Goal: Transaction & Acquisition: Purchase product/service

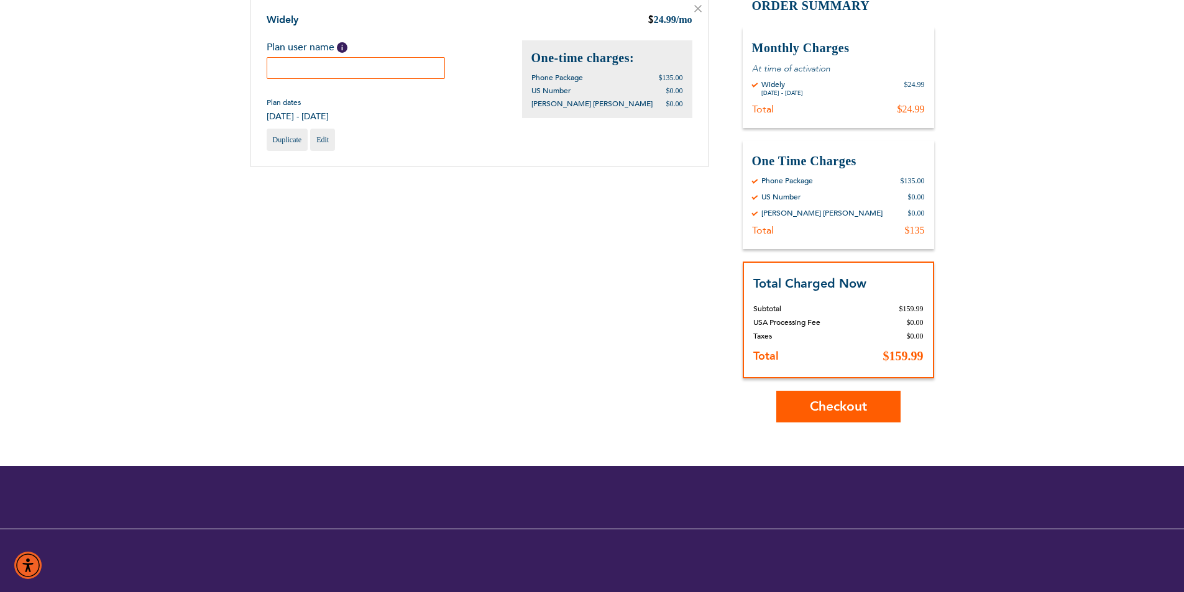
type input "Azaria"
click at [811, 402] on span "Checkout" at bounding box center [838, 407] width 57 height 18
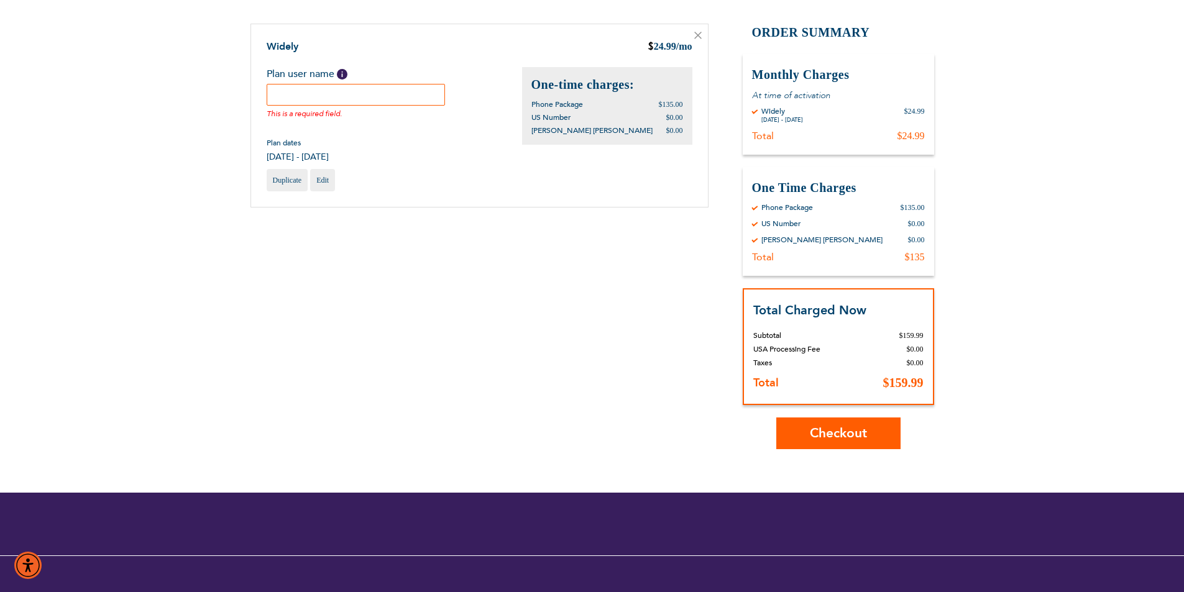
scroll to position [140, 0]
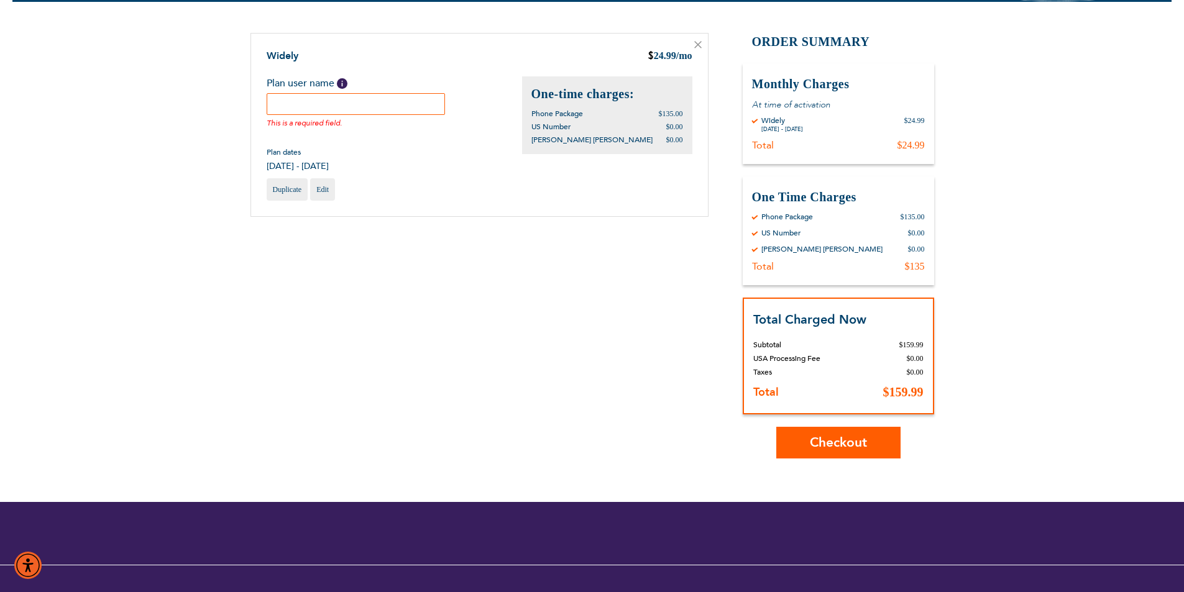
click at [836, 447] on span "Checkout" at bounding box center [838, 443] width 57 height 18
drag, startPoint x: 321, startPoint y: 101, endPoint x: 342, endPoint y: 80, distance: 30.3
click at [342, 80] on span "Help" at bounding box center [342, 83] width 11 height 11
click at [303, 108] on input "text" at bounding box center [356, 104] width 179 height 22
type input "Rachel Azaria"
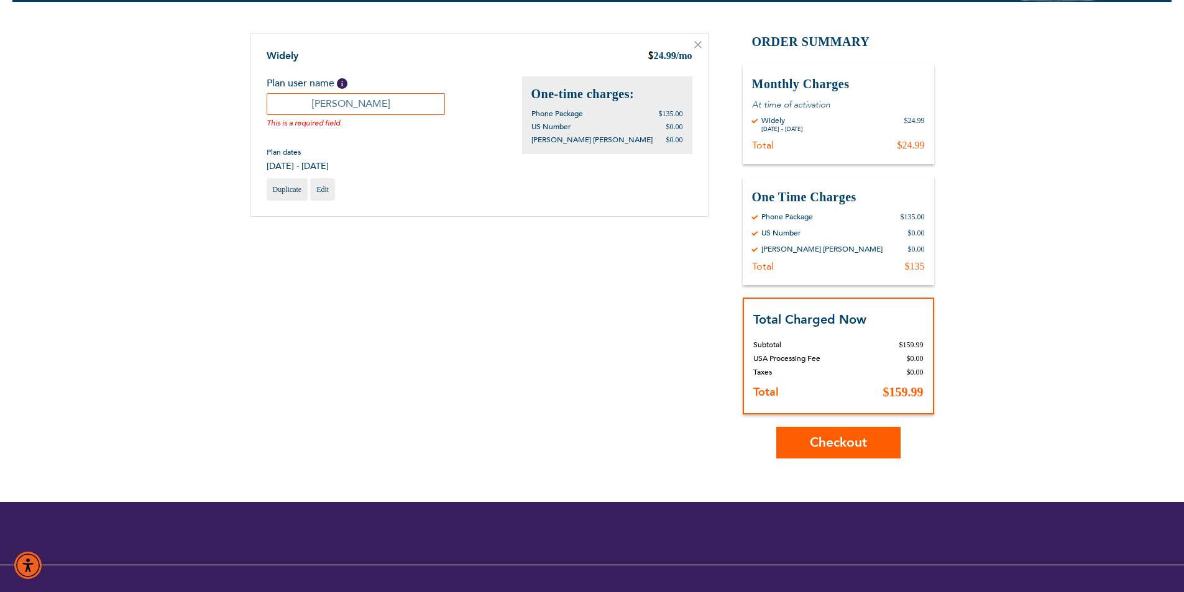
click at [838, 441] on span "Checkout" at bounding box center [838, 443] width 57 height 18
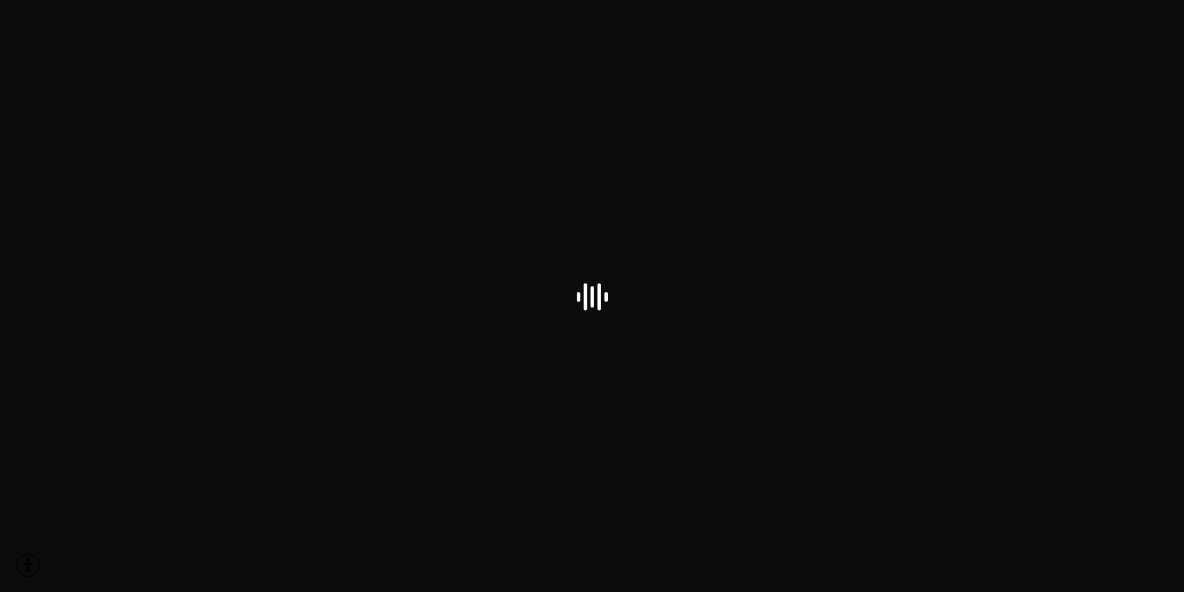
select select "US"
checkbox input "false"
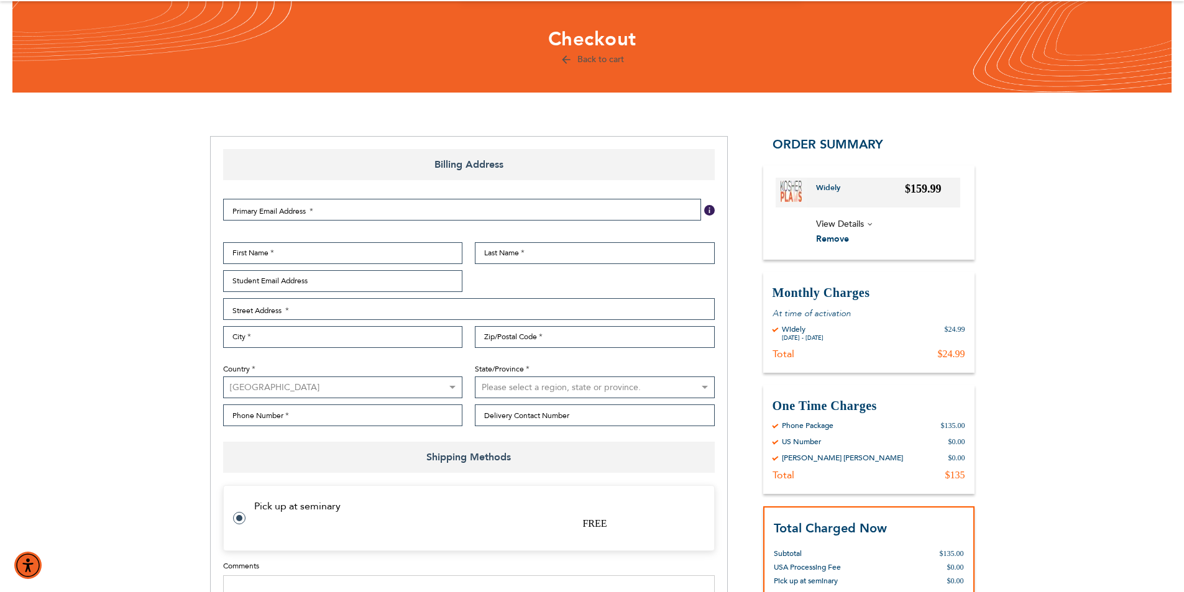
scroll to position [124, 0]
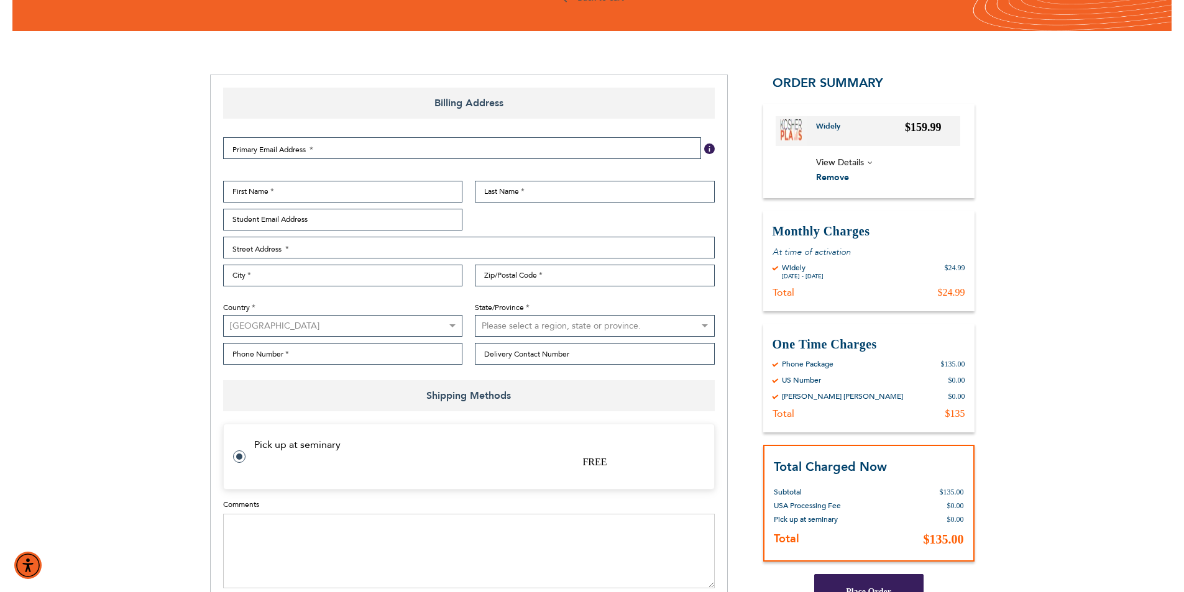
type input "Azaria"
click at [864, 165] on span "View Details" at bounding box center [888, 163] width 144 height 16
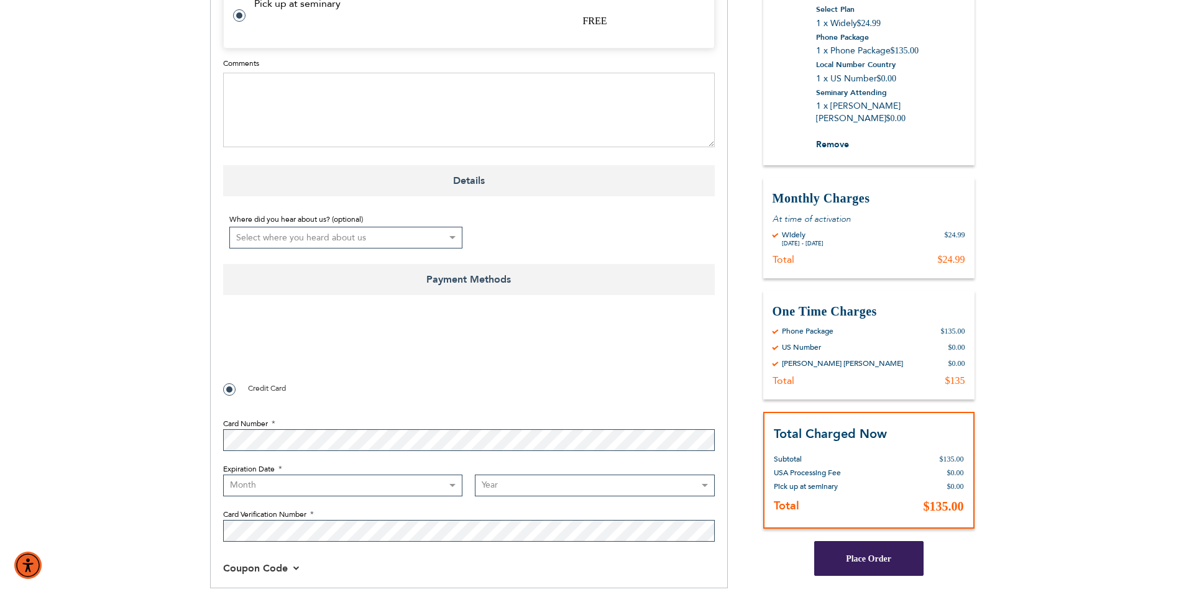
scroll to position [621, 0]
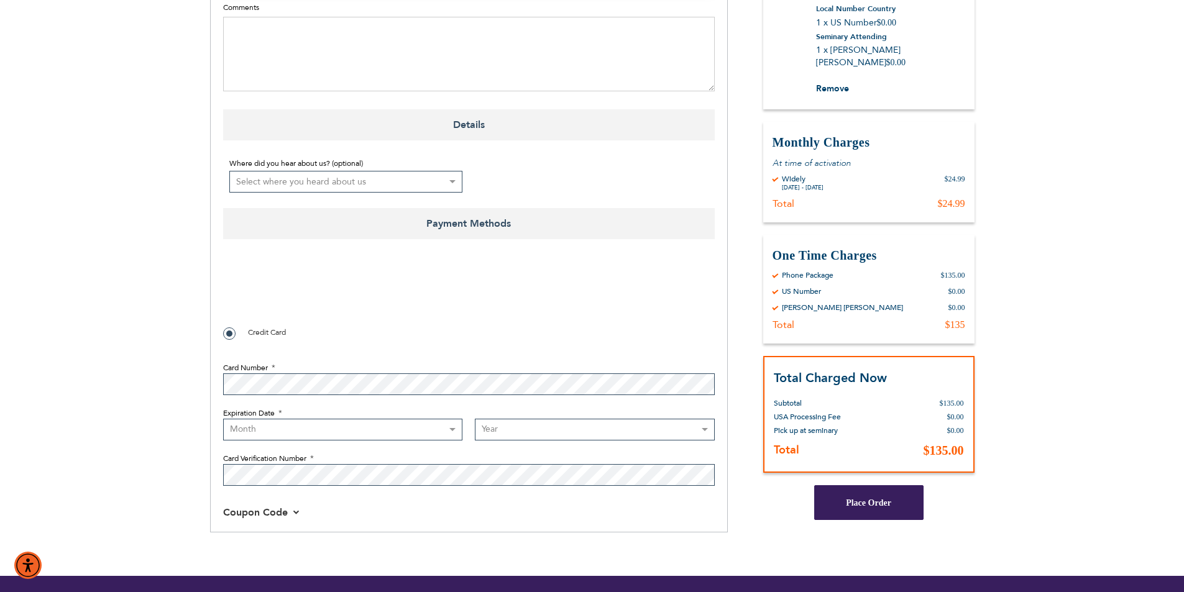
click at [289, 513] on span "Coupon Code" at bounding box center [261, 513] width 77 height 14
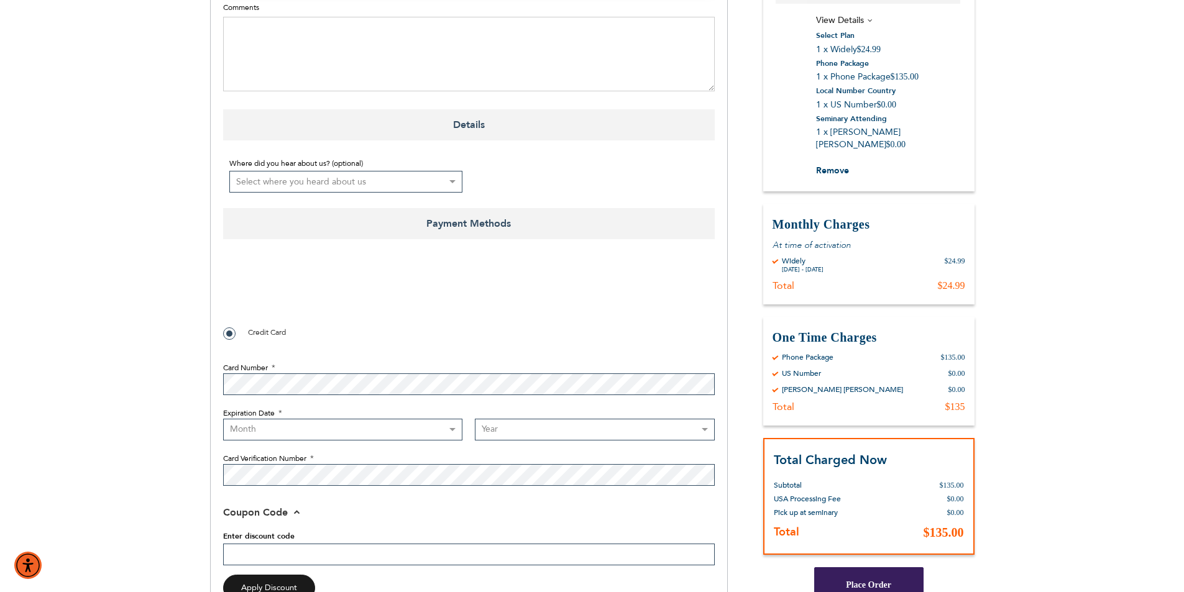
paste input "BYphone"
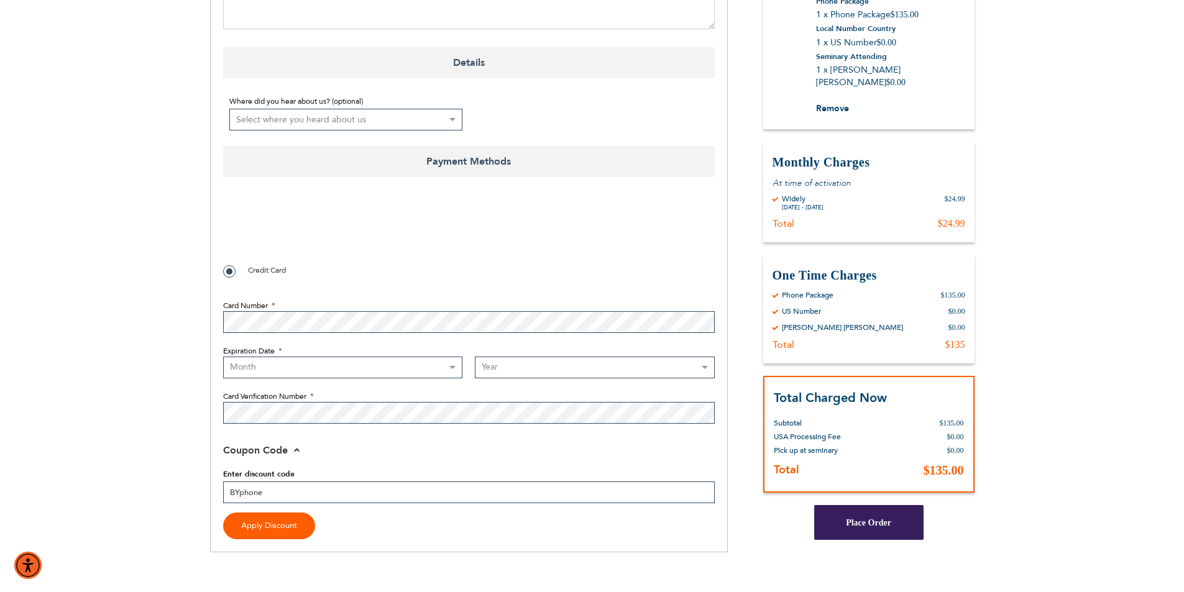
type input "BYphone"
click at [283, 522] on span "Apply Discount" at bounding box center [269, 525] width 56 height 11
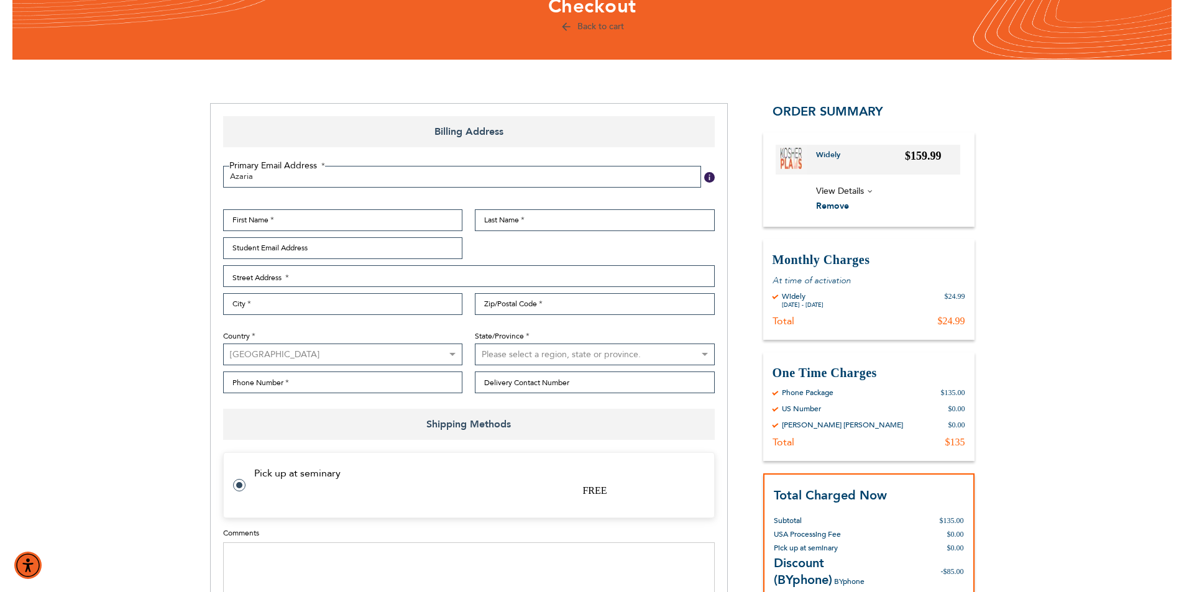
scroll to position [0, 0]
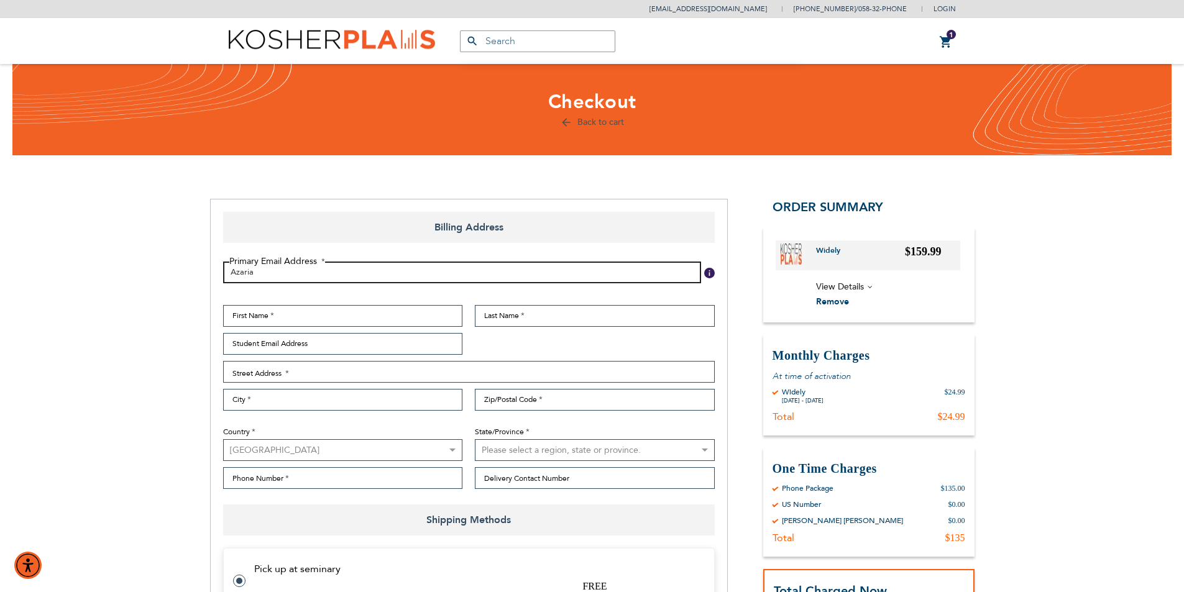
click at [265, 276] on input "Azaria" at bounding box center [462, 273] width 478 height 22
type input "A"
type input "royalironny@gmail.com"
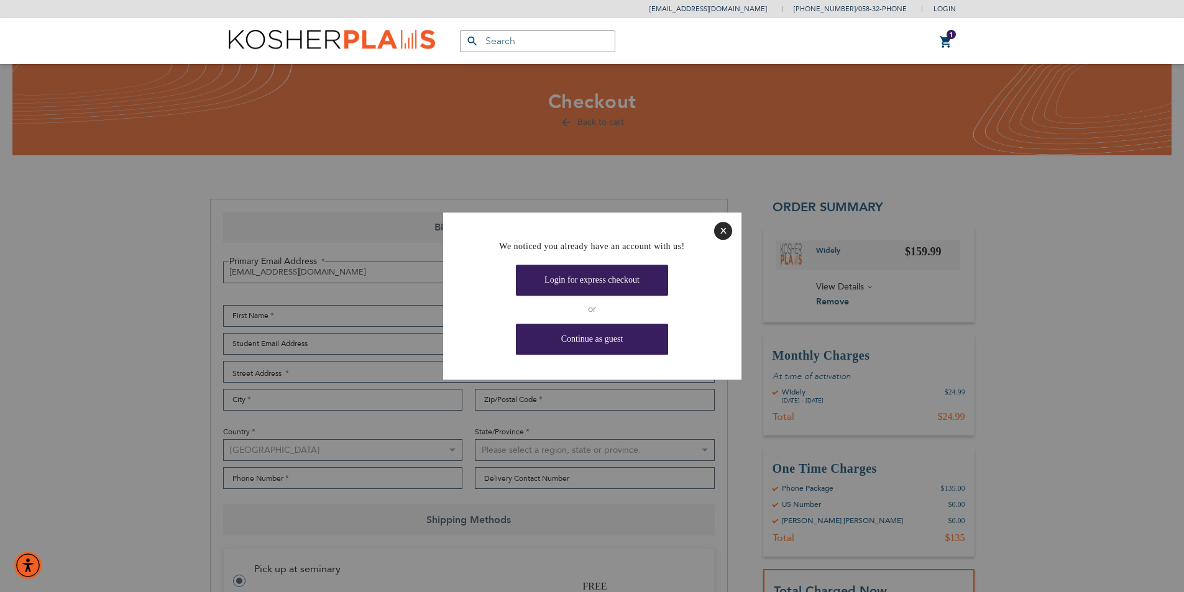
click at [306, 321] on div at bounding box center [592, 296] width 1184 height 592
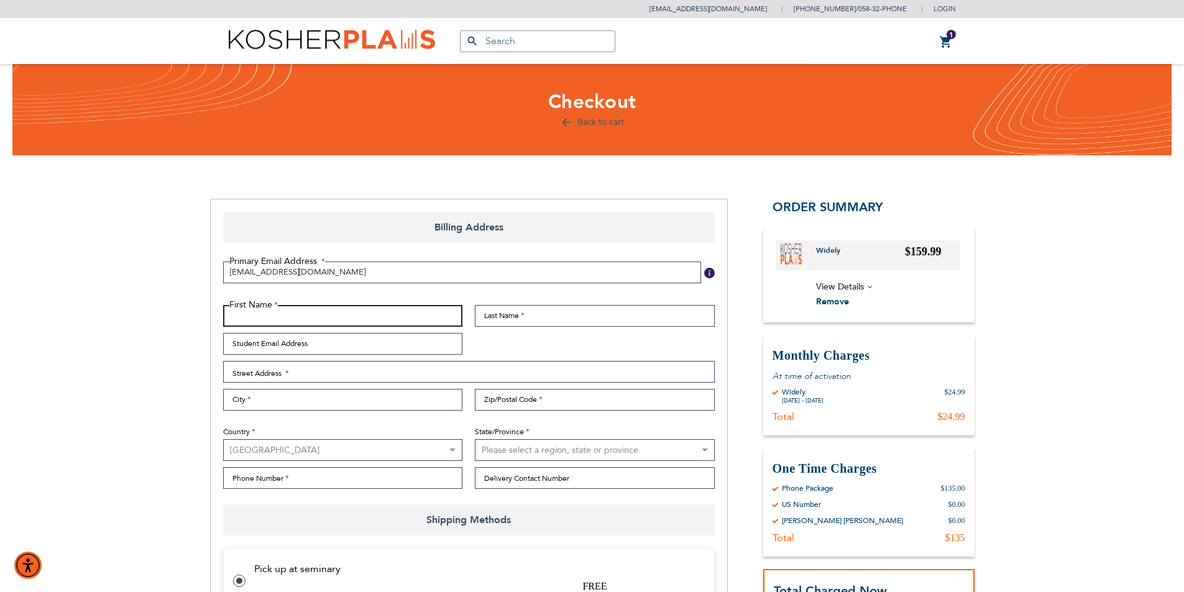
click at [304, 319] on input "First Name" at bounding box center [343, 316] width 240 height 22
type input "Beth/Shlomo"
type input "Azaria"
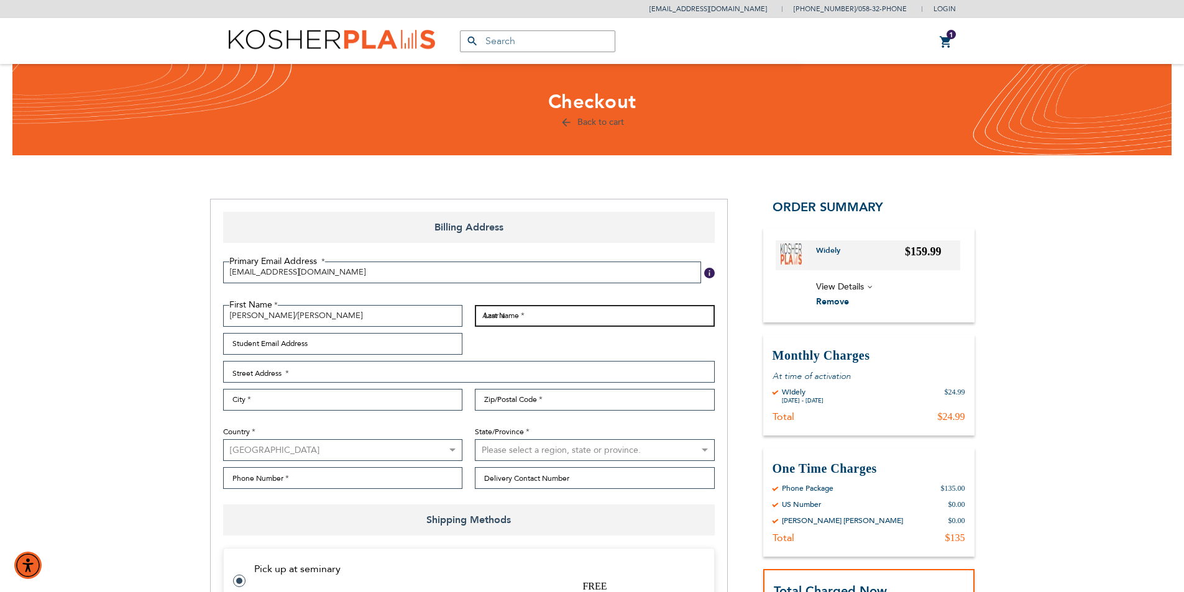
type input "royalironny@gmail.com"
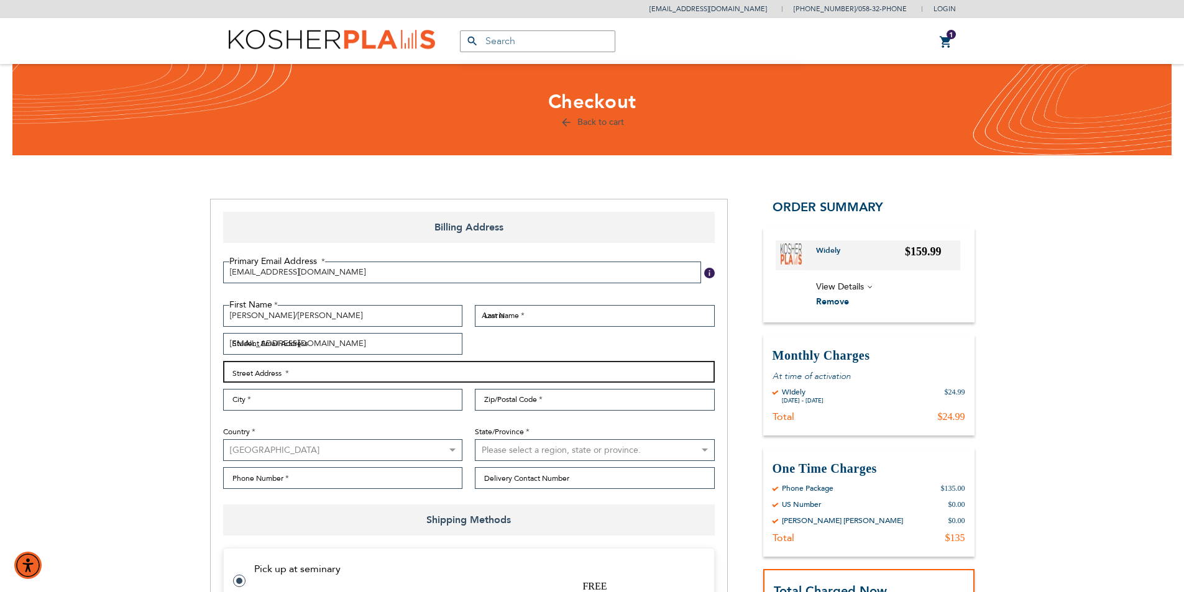
type input "1344 East 10th Street"
type input "Brooklyn"
type input "11230"
select select "43"
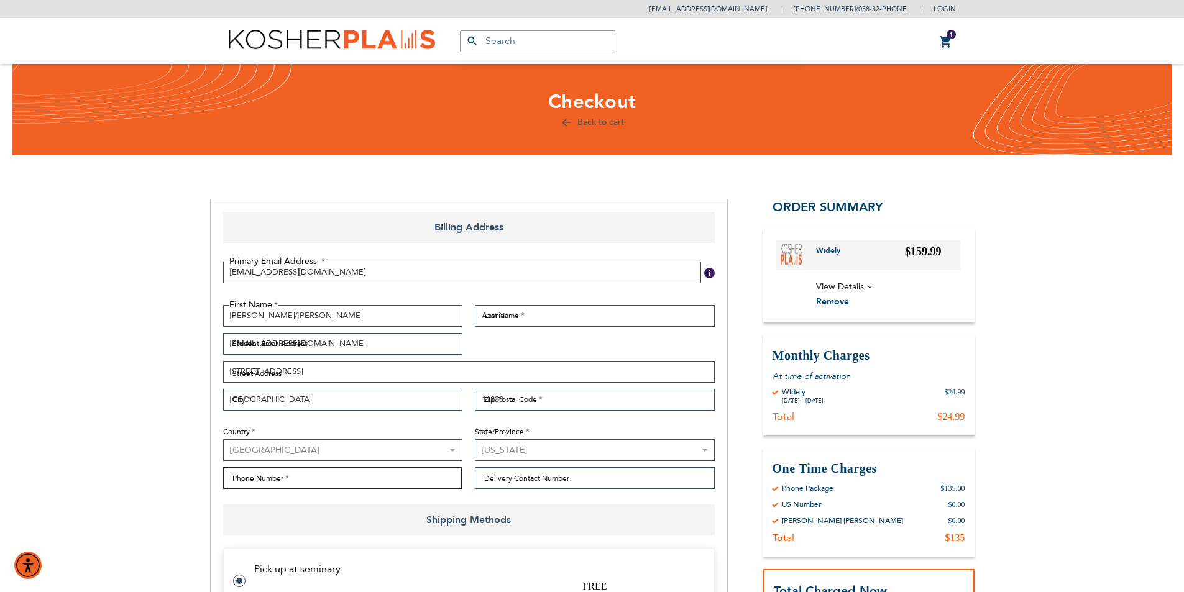
type input "9178074593"
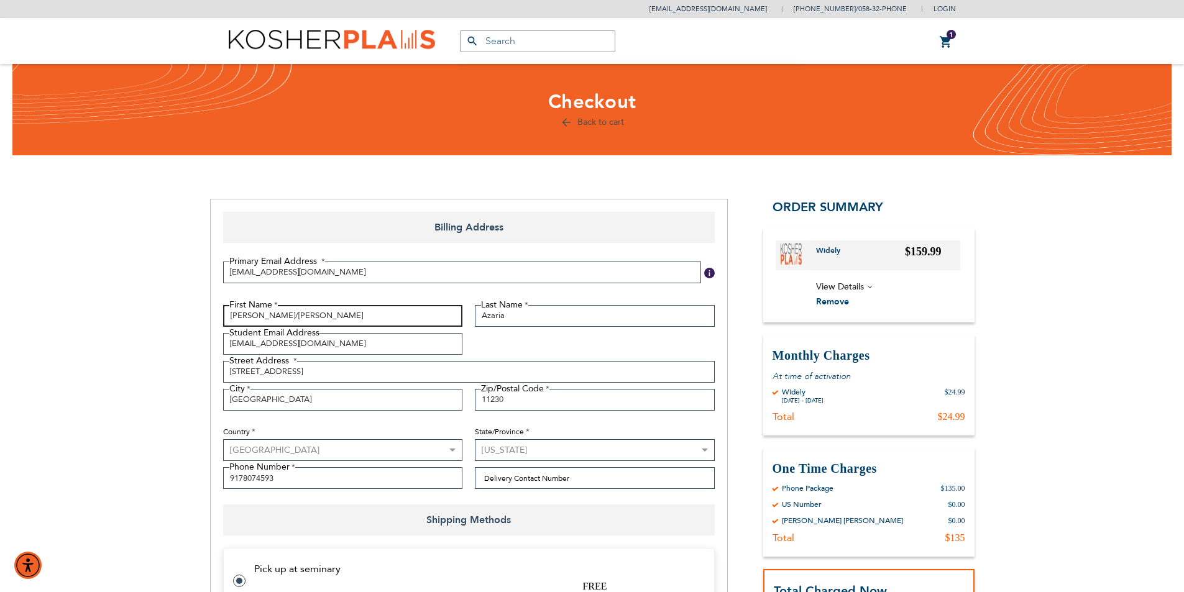
click at [248, 316] on input "Beth/Shlomo" at bounding box center [343, 316] width 240 height 22
click at [238, 318] on input "B/Shlomo" at bounding box center [343, 316] width 240 height 22
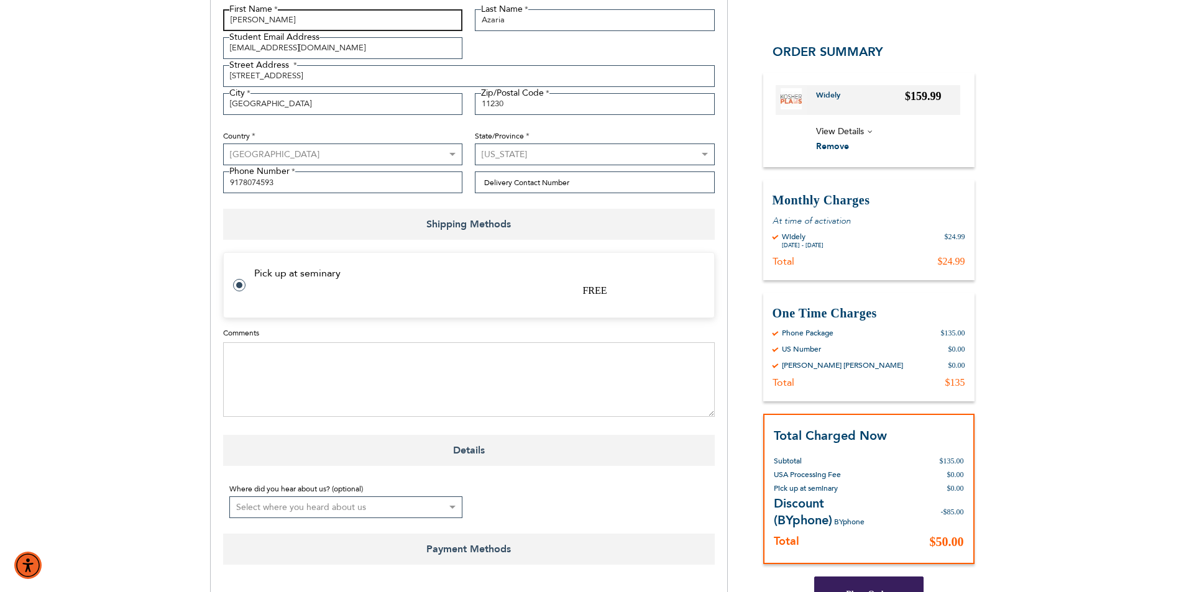
scroll to position [311, 0]
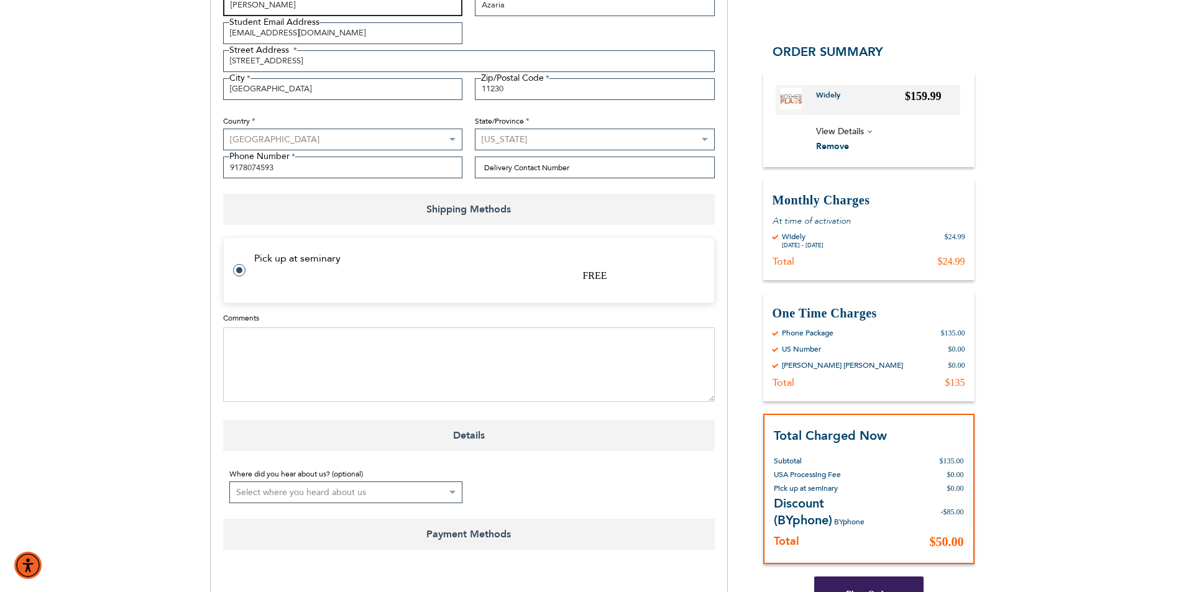
type input "Shlomo"
click at [453, 491] on select "Select where you heard about us Existing Customer Friend Other School/Group BP …" at bounding box center [346, 493] width 234 height 22
select select "4"
click at [229, 482] on select "Select where you heard about us Existing Customer Friend Other School/Group BP …" at bounding box center [346, 493] width 234 height 22
click at [423, 489] on select "Select where you heard about us Existing Customer Friend Other School/Group BP …" at bounding box center [346, 493] width 234 height 22
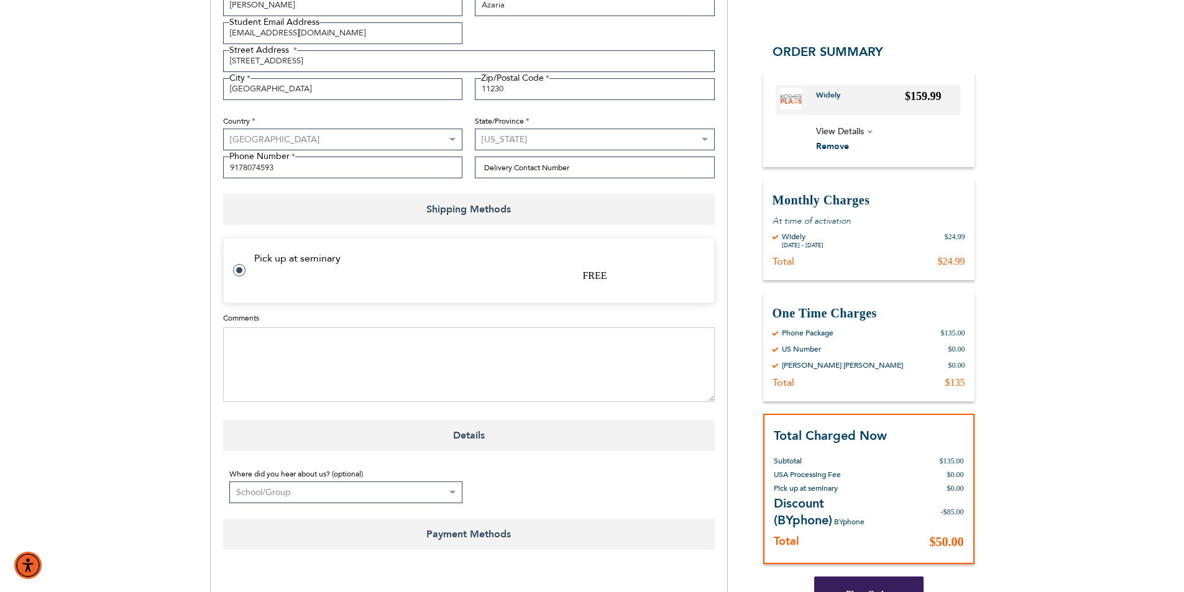
click at [396, 491] on select "Select where you heard about us Existing Customer Friend Other School/Group BP …" at bounding box center [346, 493] width 234 height 22
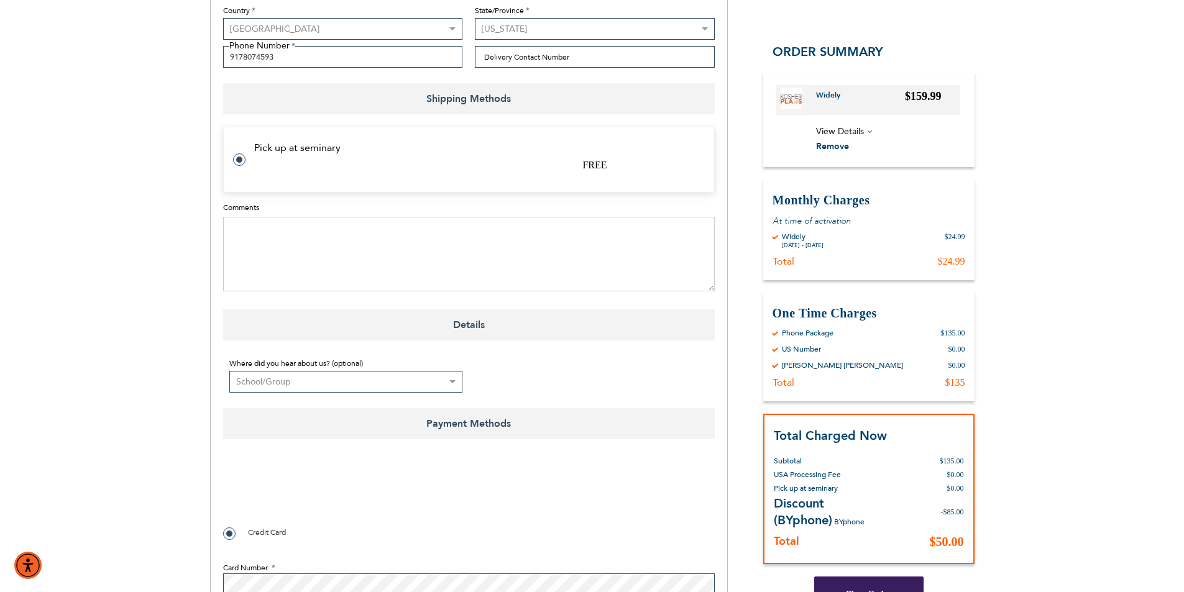
scroll to position [435, 0]
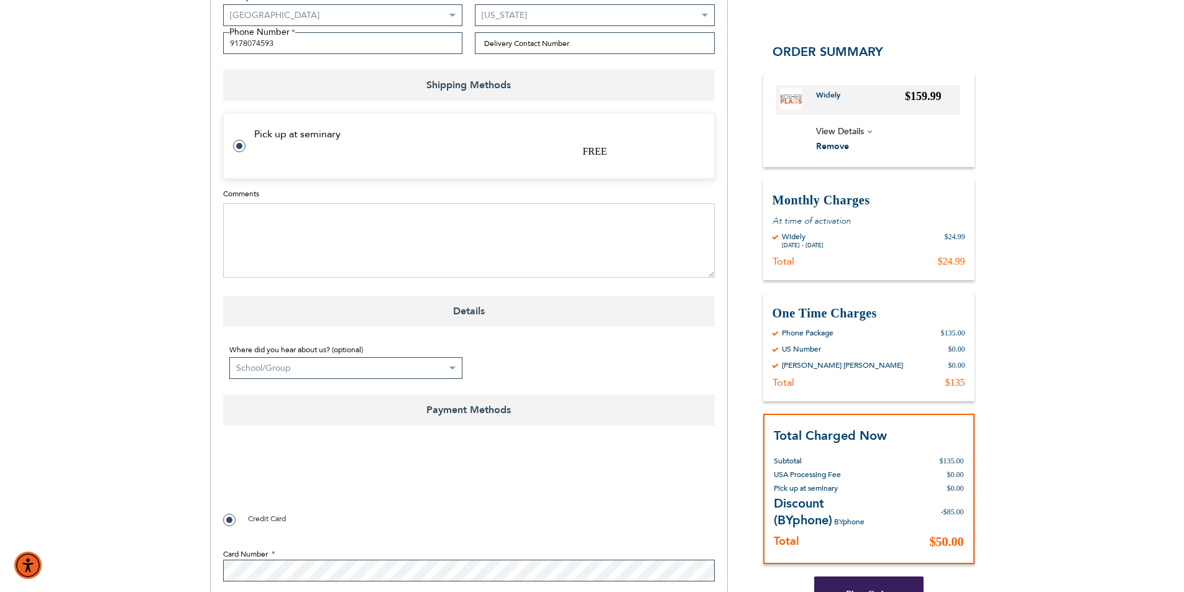
checkbox input "true"
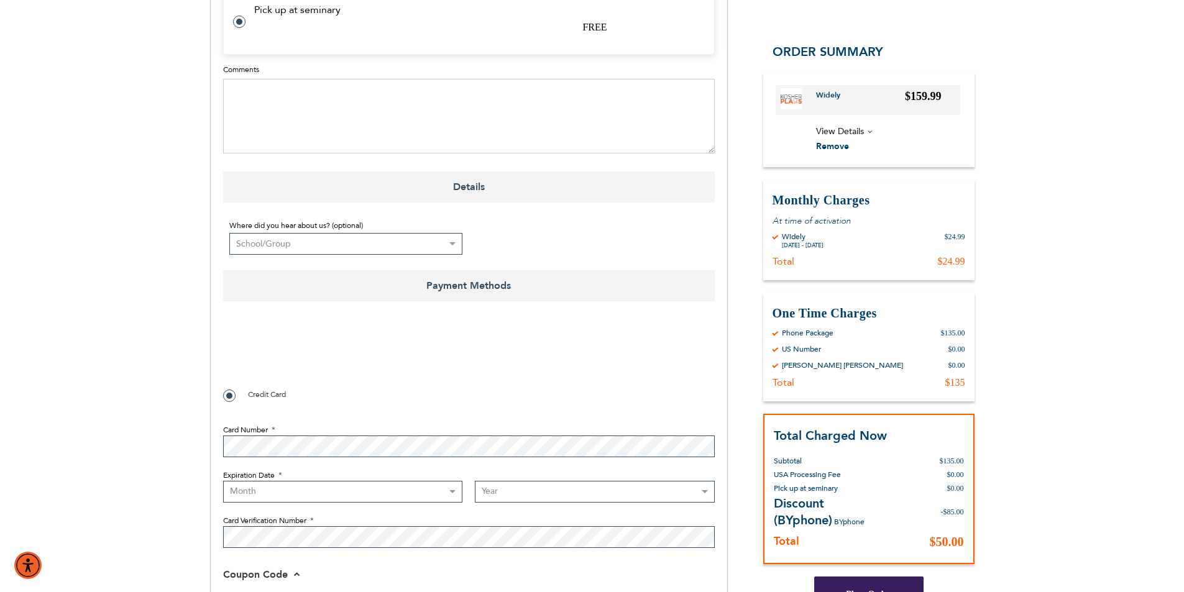
scroll to position [621, 0]
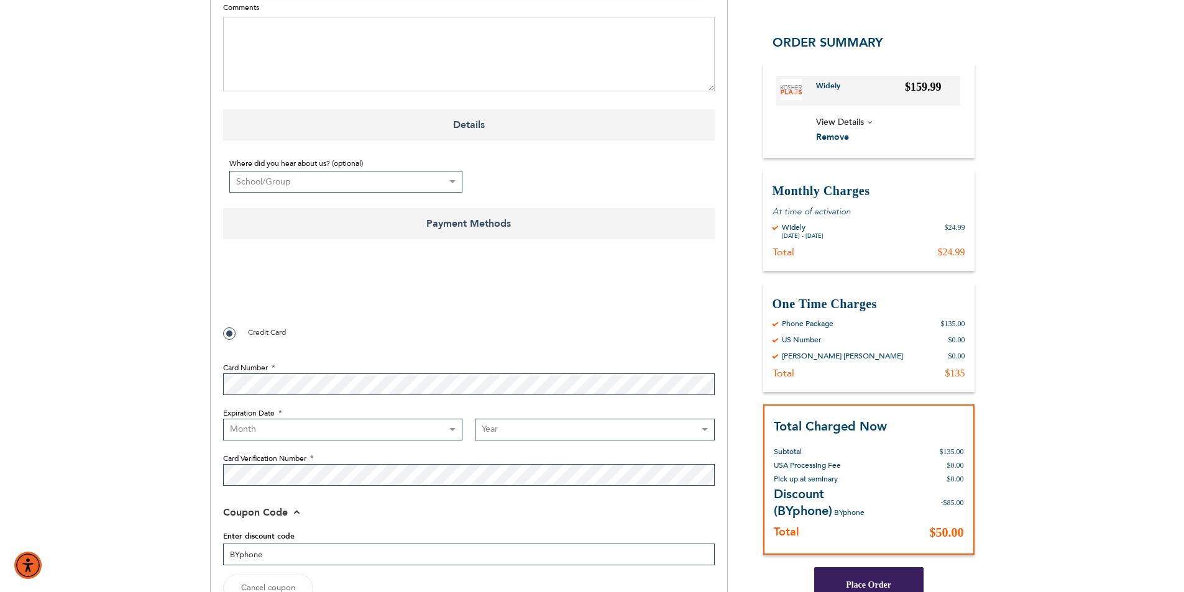
select select "8"
select select "2029"
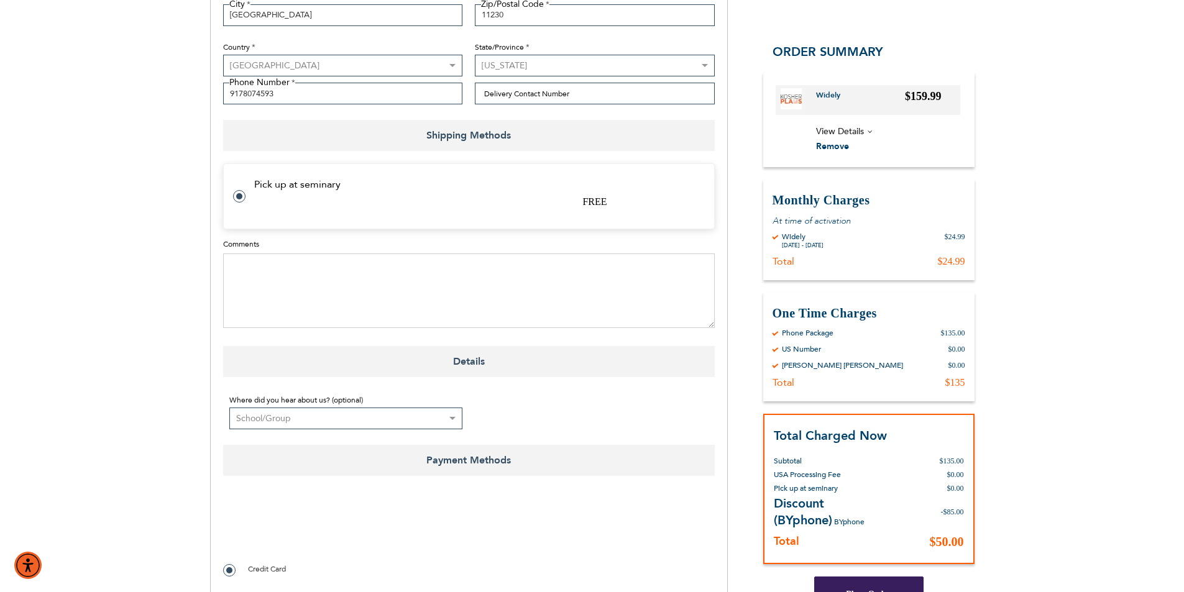
scroll to position [373, 0]
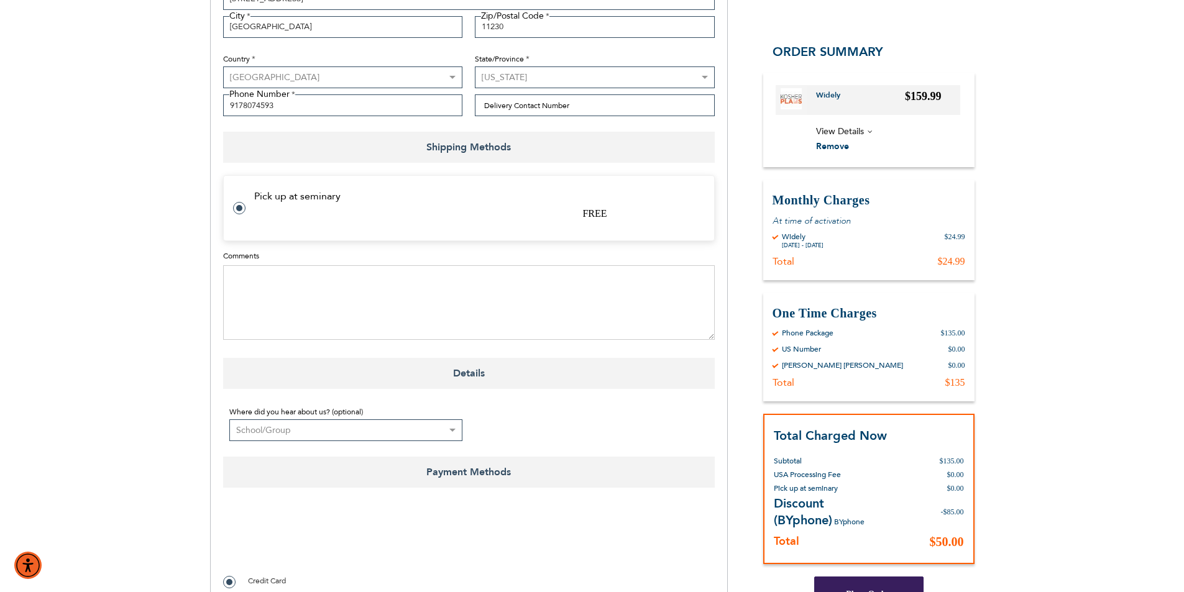
click at [856, 133] on span "View Details" at bounding box center [840, 132] width 48 height 12
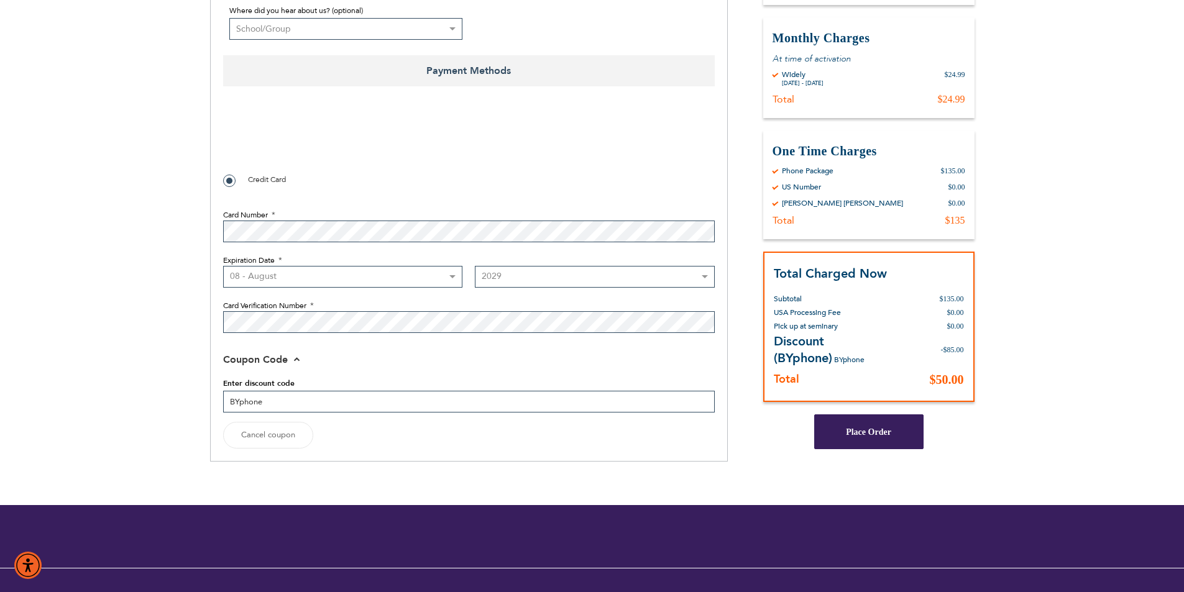
scroll to position [808, 0]
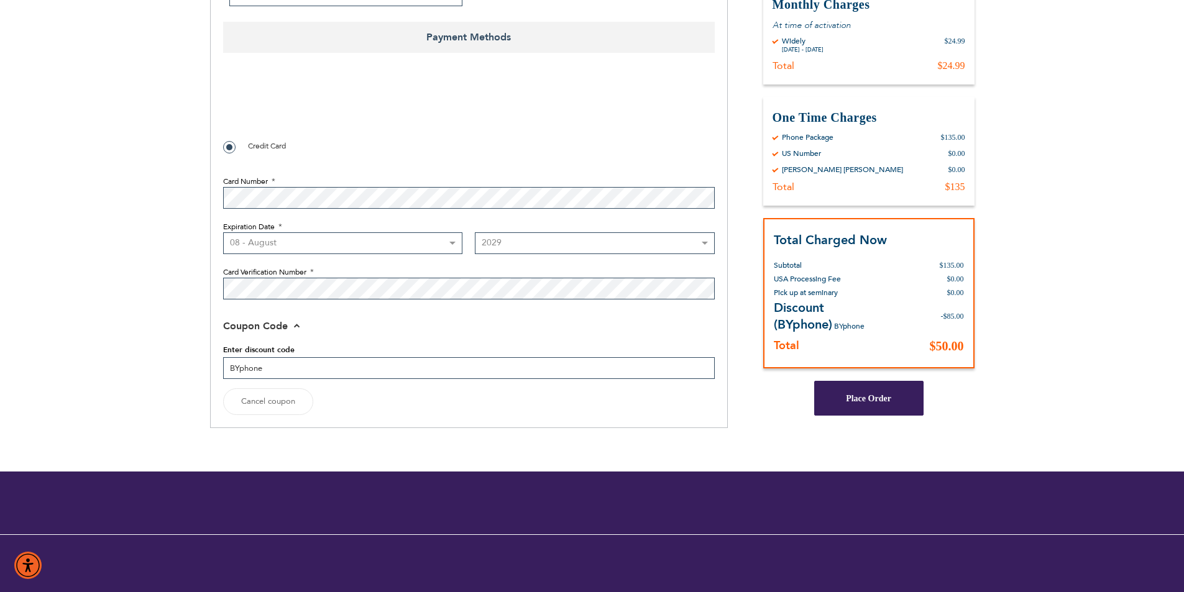
click at [889, 404] on button "Place Order" at bounding box center [868, 398] width 109 height 35
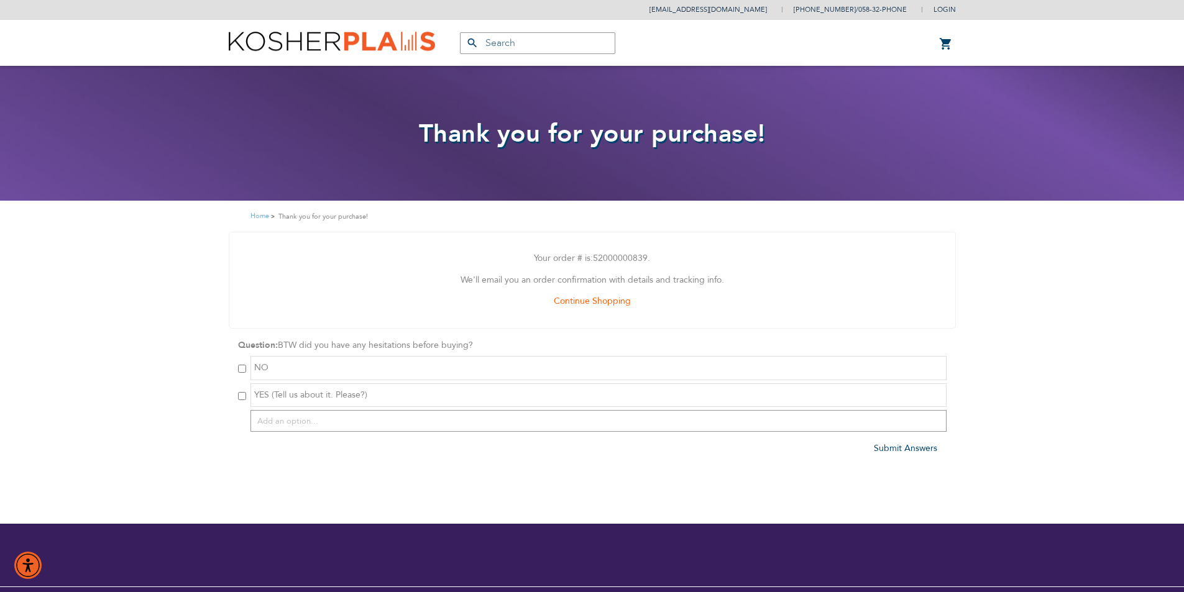
type input "Azaria"
click at [241, 370] on input "checkbox" at bounding box center [242, 369] width 8 height 8
checkbox input "true"
click at [896, 448] on span "Submit Answers" at bounding box center [905, 448] width 63 height 12
